Goal: Connect with others: Establish contact or relationships with other users

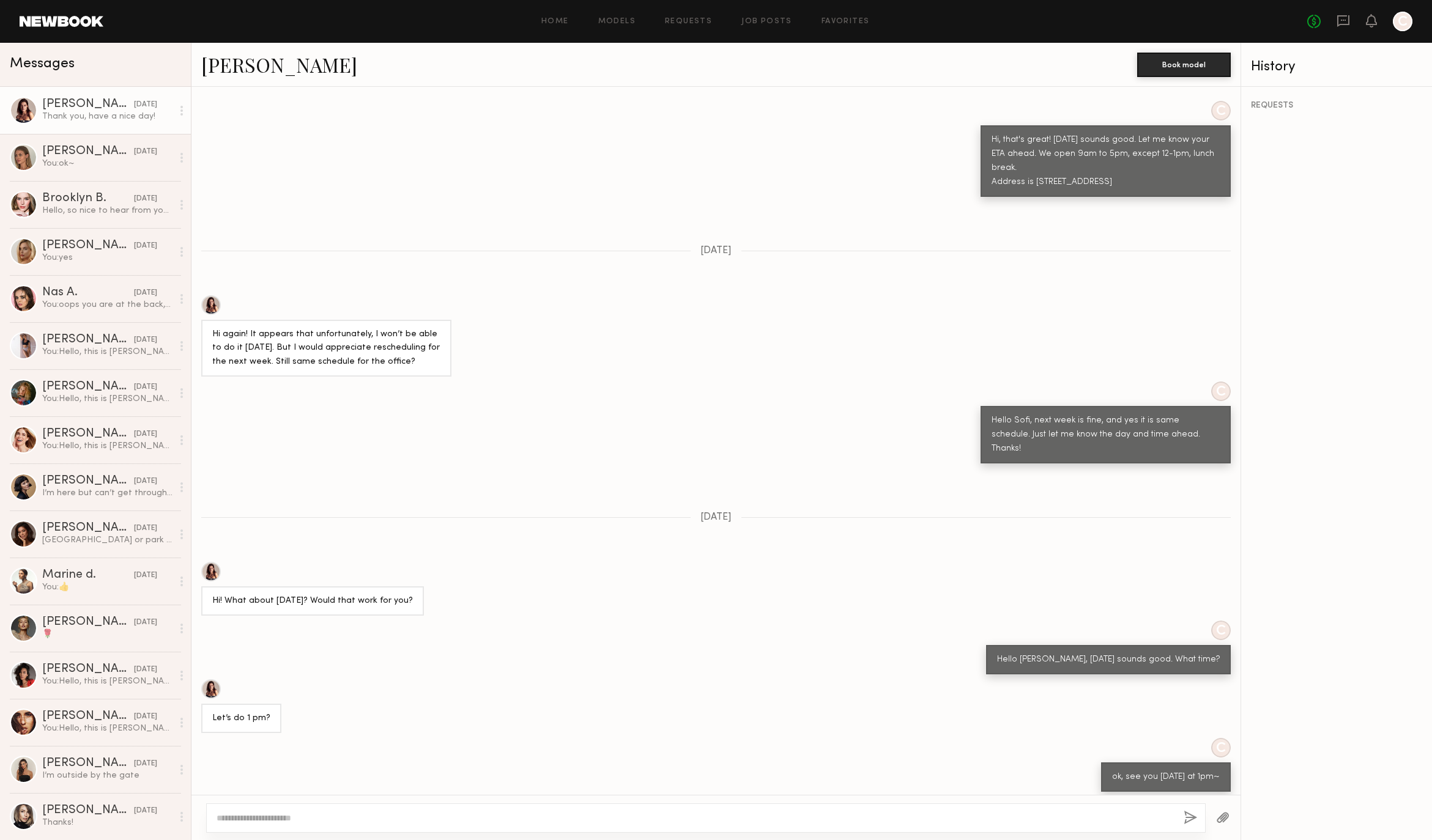
scroll to position [822, 0]
click at [91, 158] on div "You: ok~" at bounding box center [107, 163] width 131 height 12
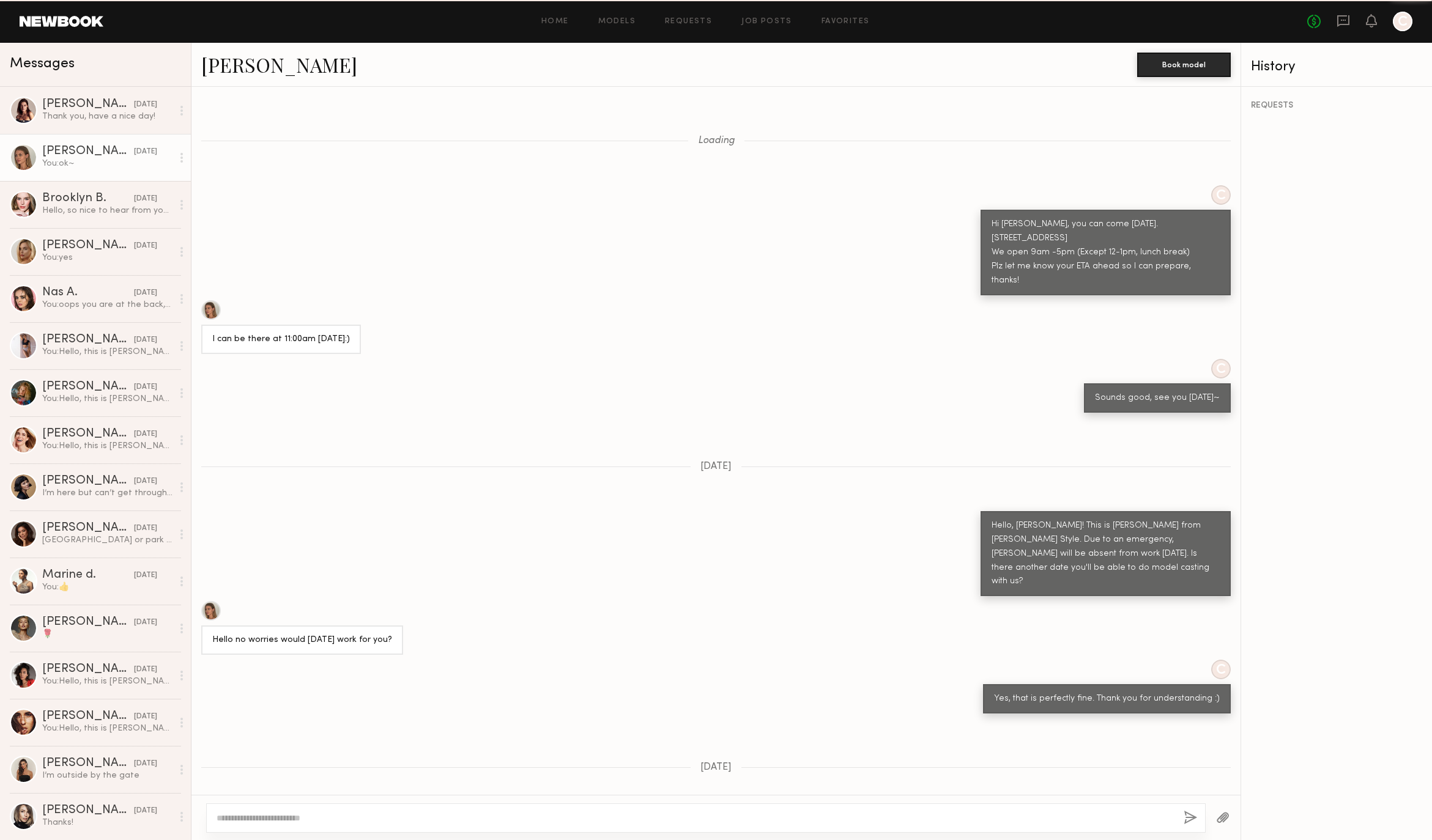
scroll to position [284, 0]
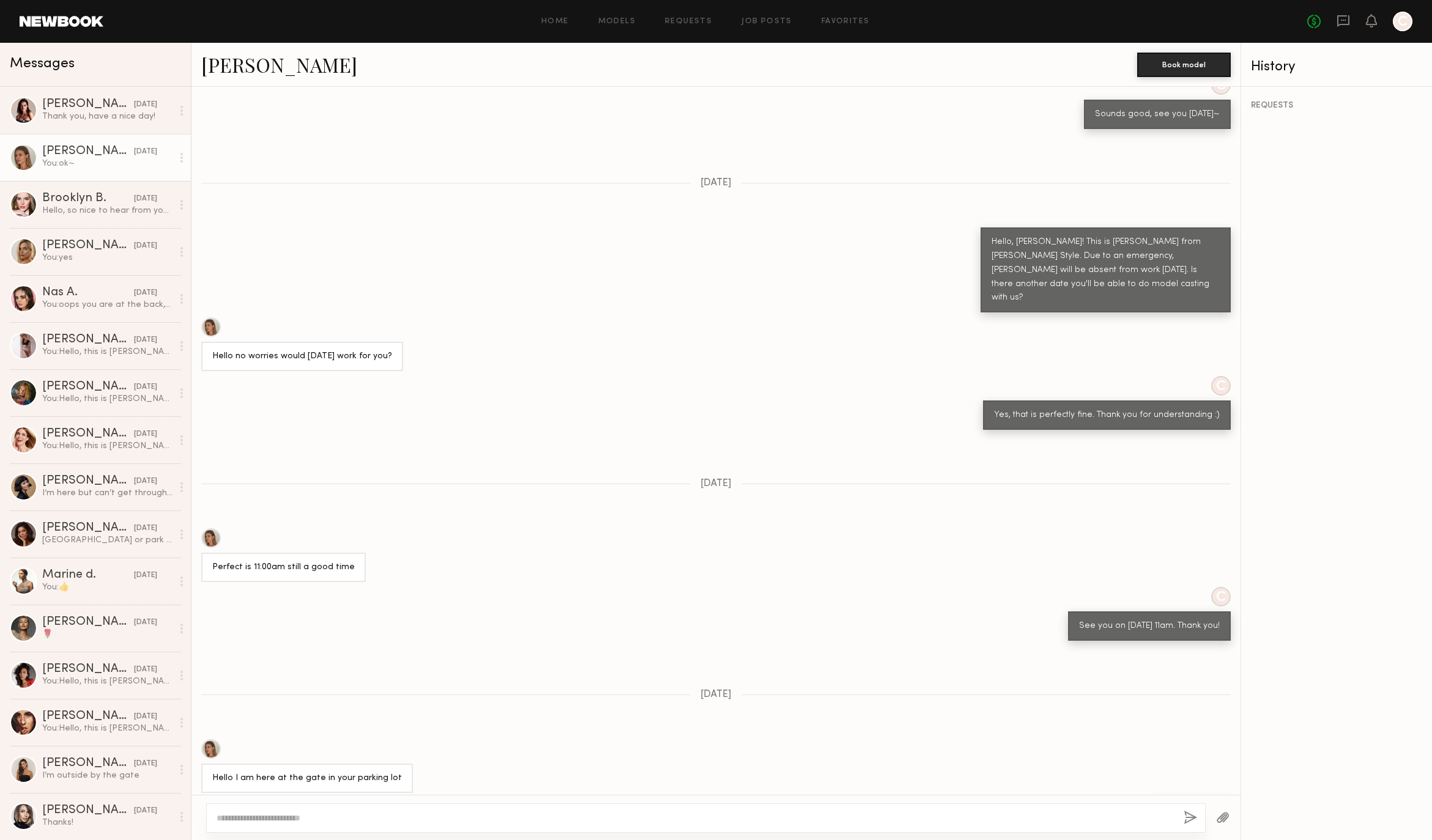
click at [252, 68] on link "Shannon U." at bounding box center [280, 65] width 156 height 27
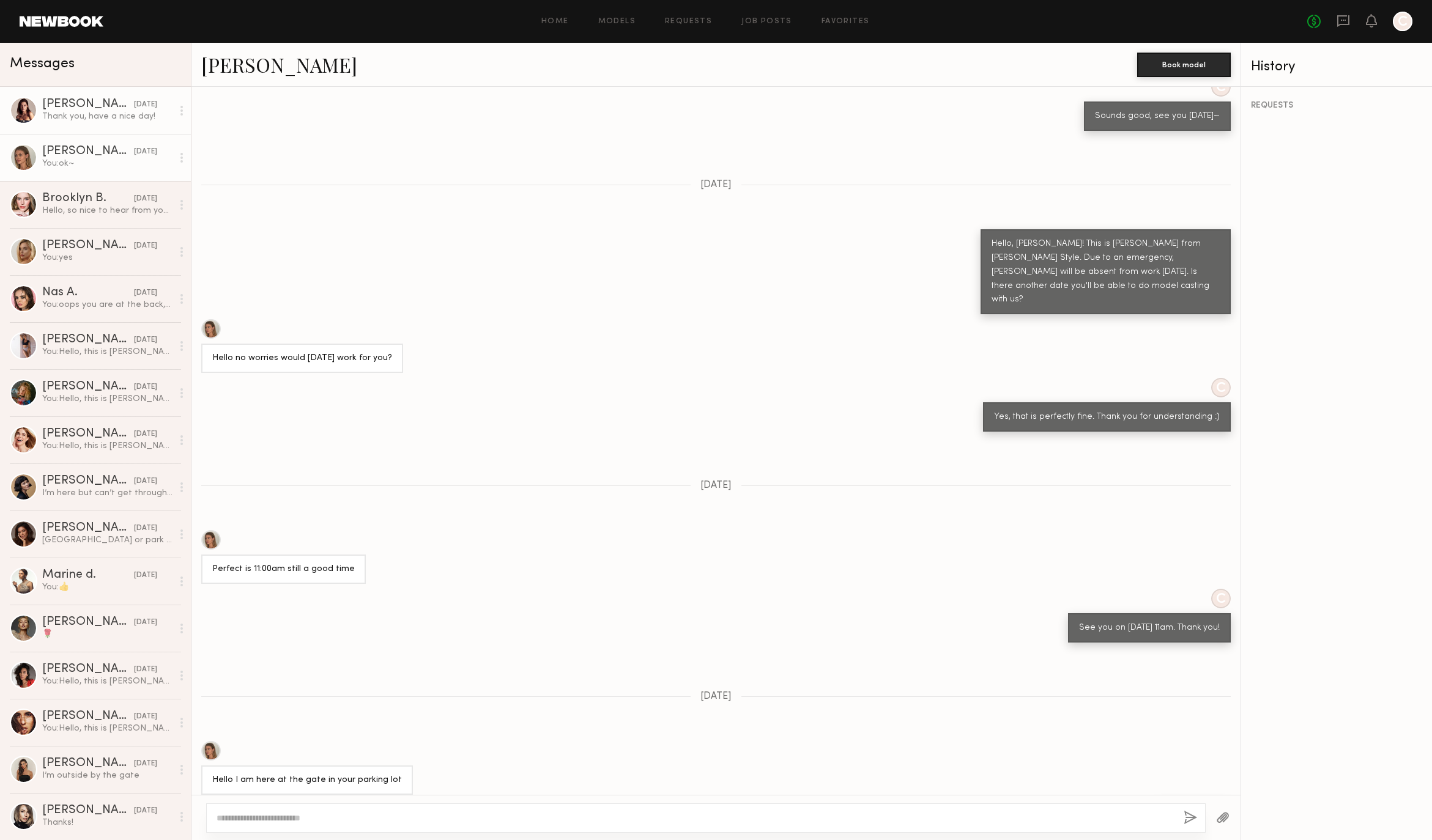
click at [61, 105] on div "Sofi S." at bounding box center [88, 105] width 91 height 13
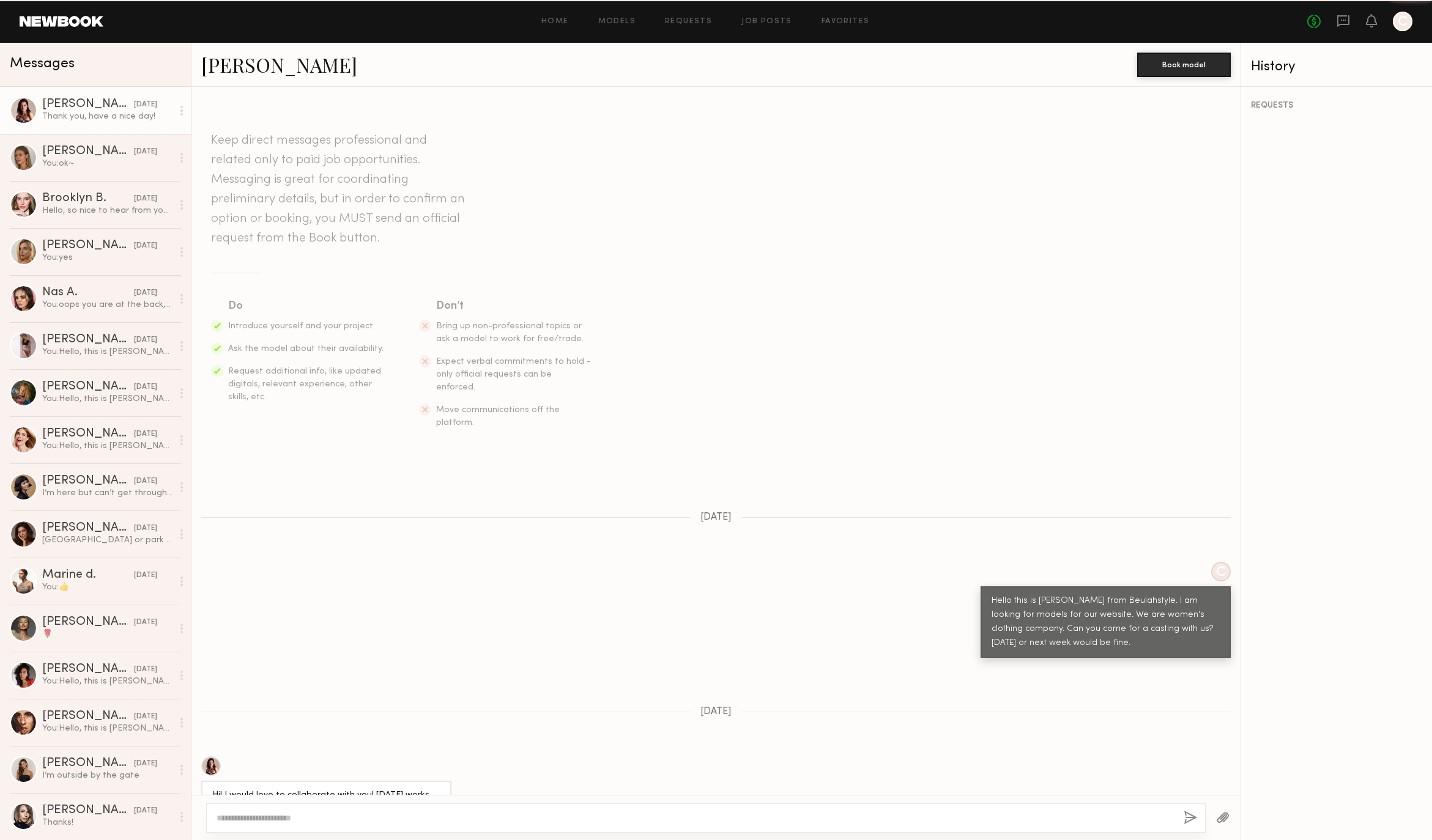
scroll to position [824, 0]
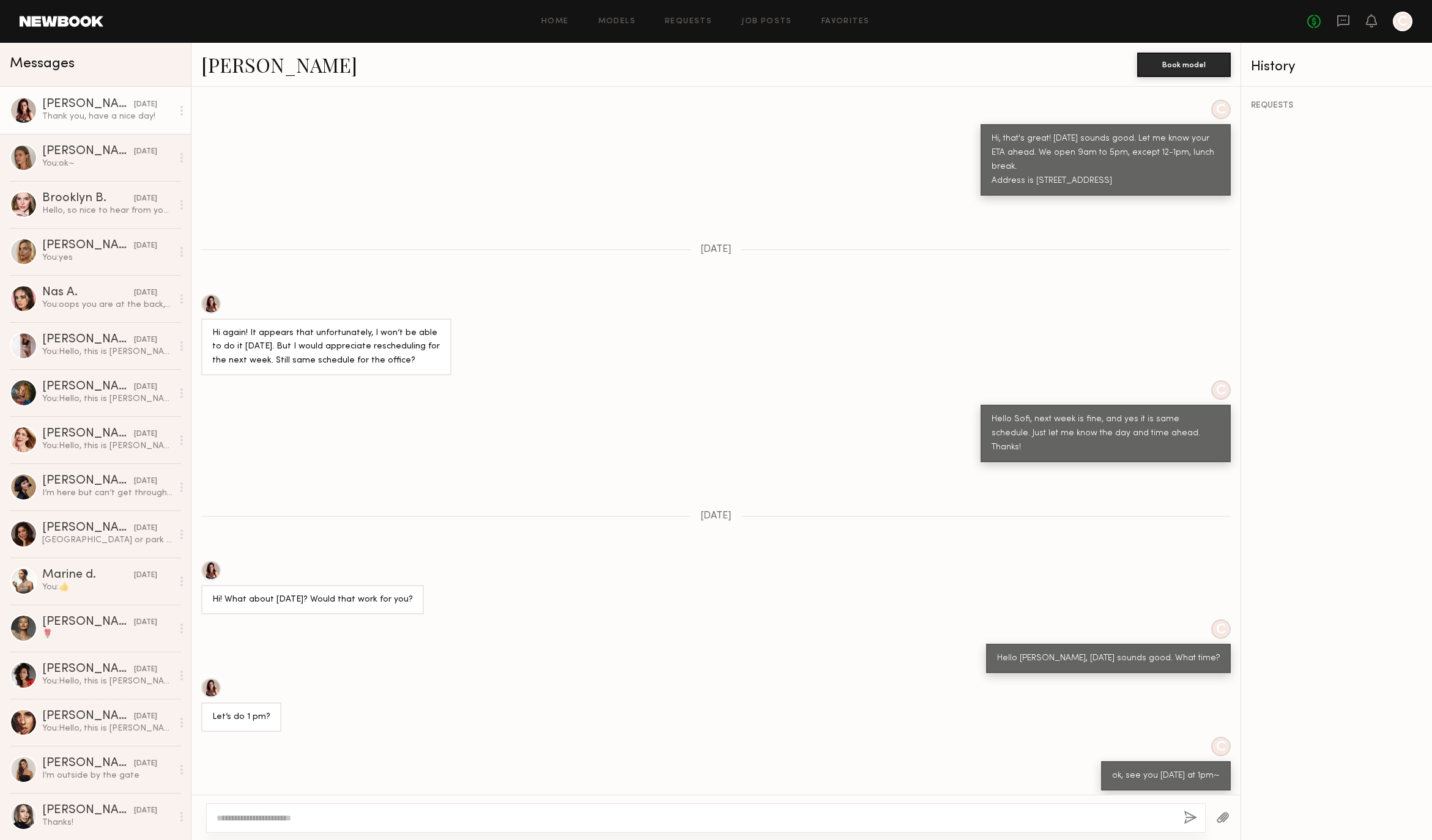
click at [208, 67] on link "Sofi S." at bounding box center [280, 65] width 156 height 27
click at [68, 148] on div "Shannon U." at bounding box center [88, 152] width 91 height 13
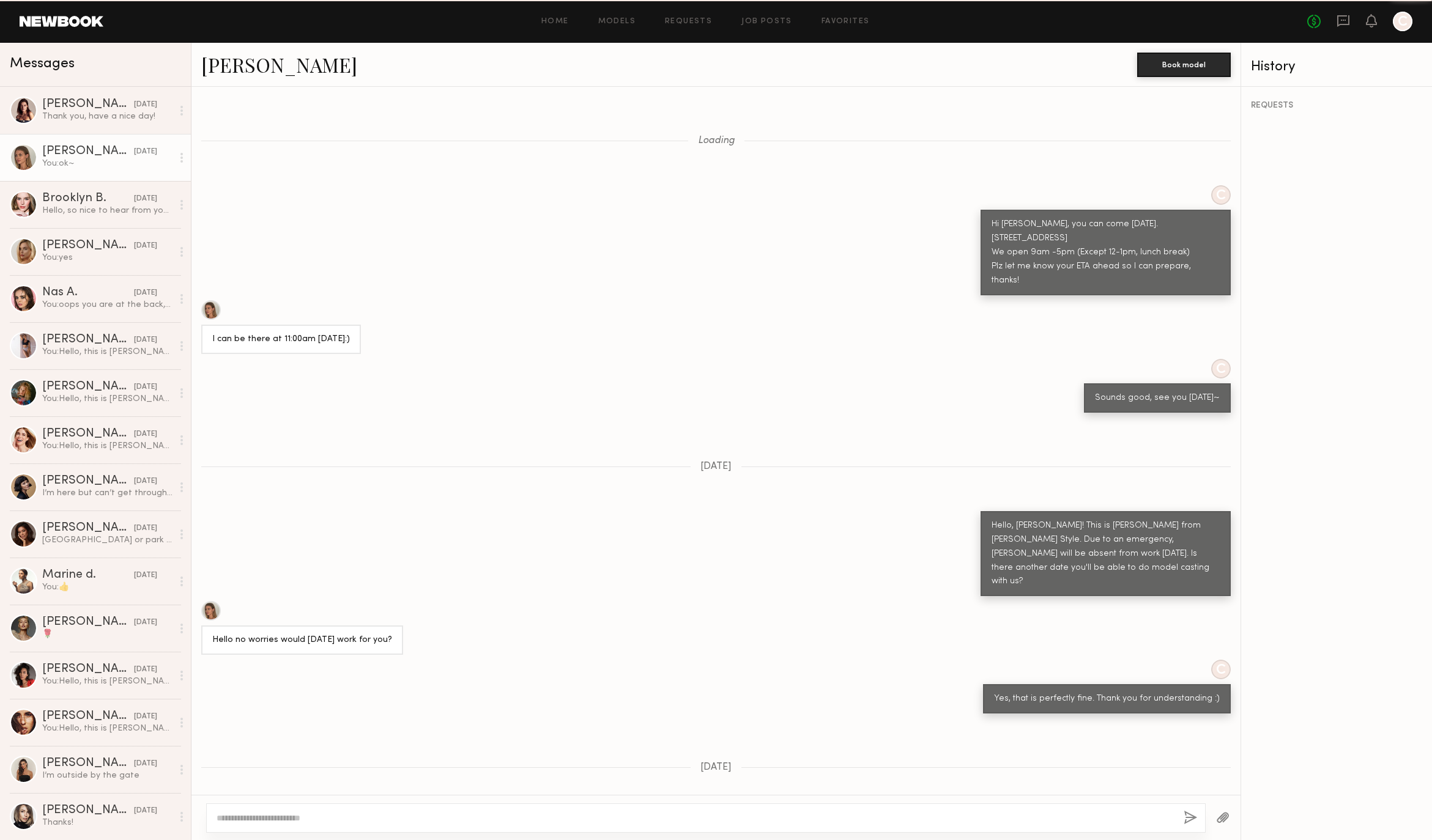
scroll to position [284, 0]
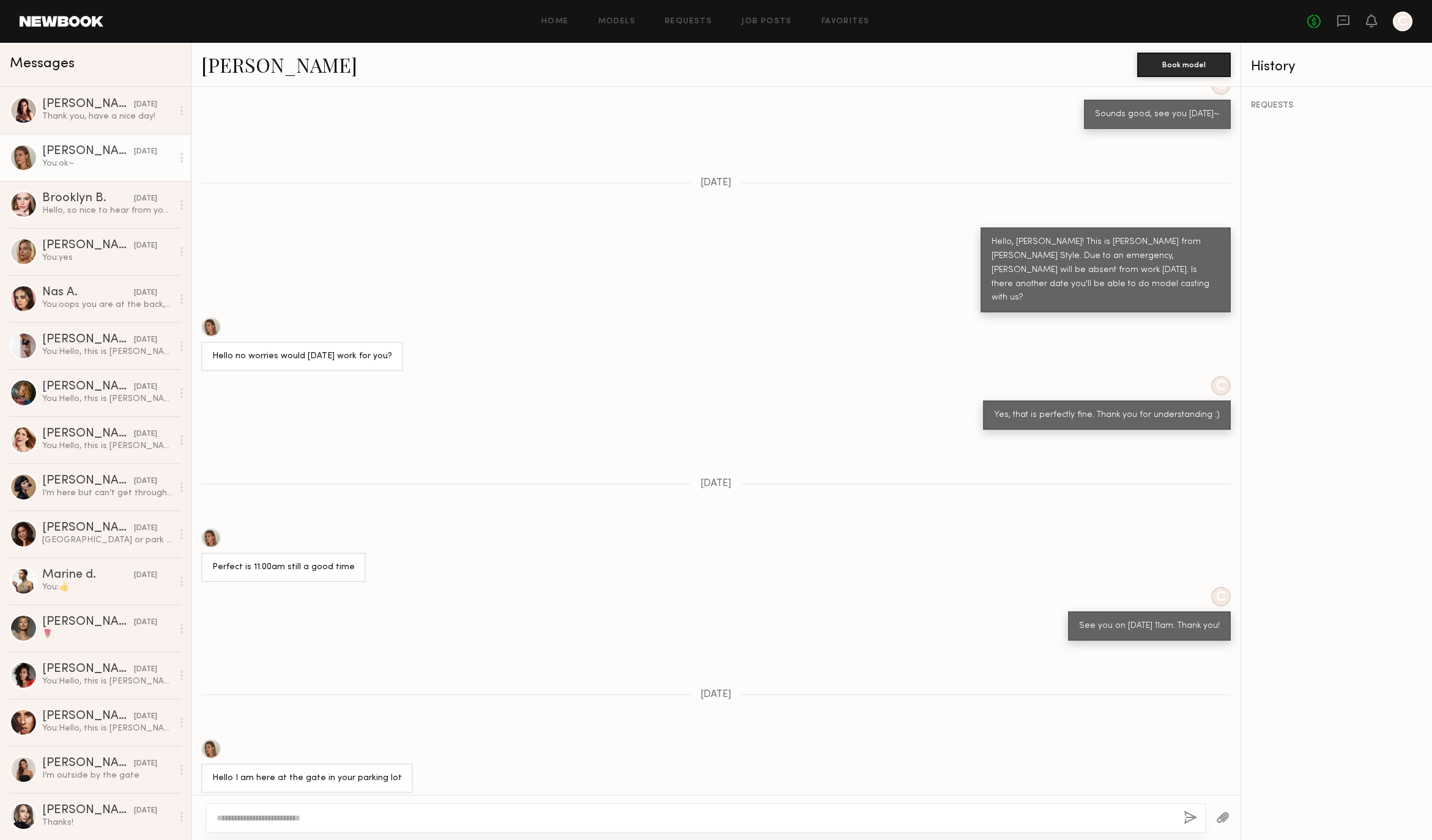
click at [217, 64] on link "Shannon U." at bounding box center [280, 65] width 156 height 27
